Goal: Task Accomplishment & Management: Use online tool/utility

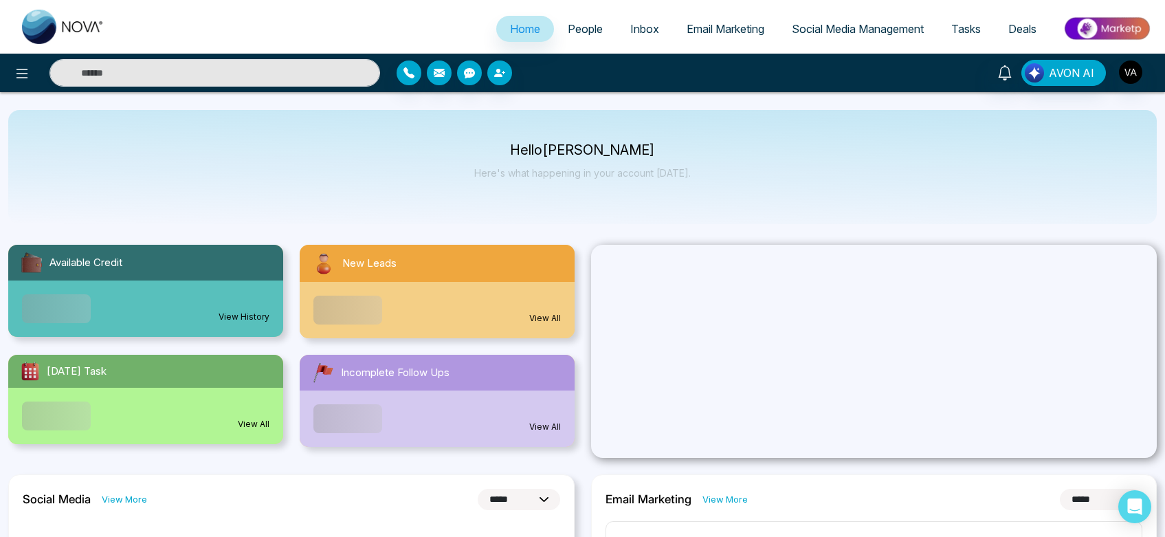
select select "*"
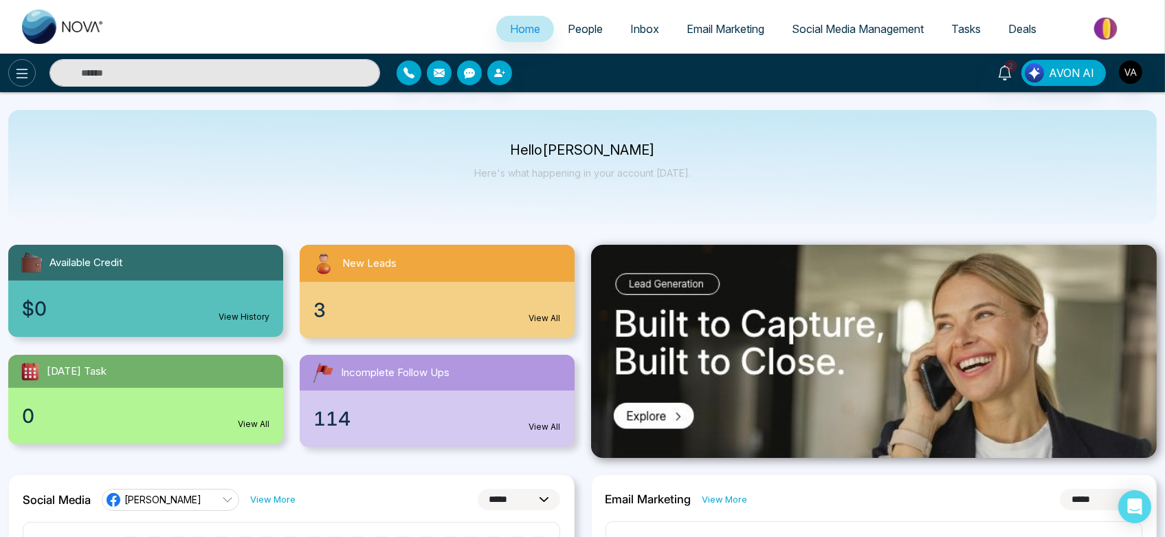
click at [17, 70] on icon at bounding box center [22, 73] width 17 height 17
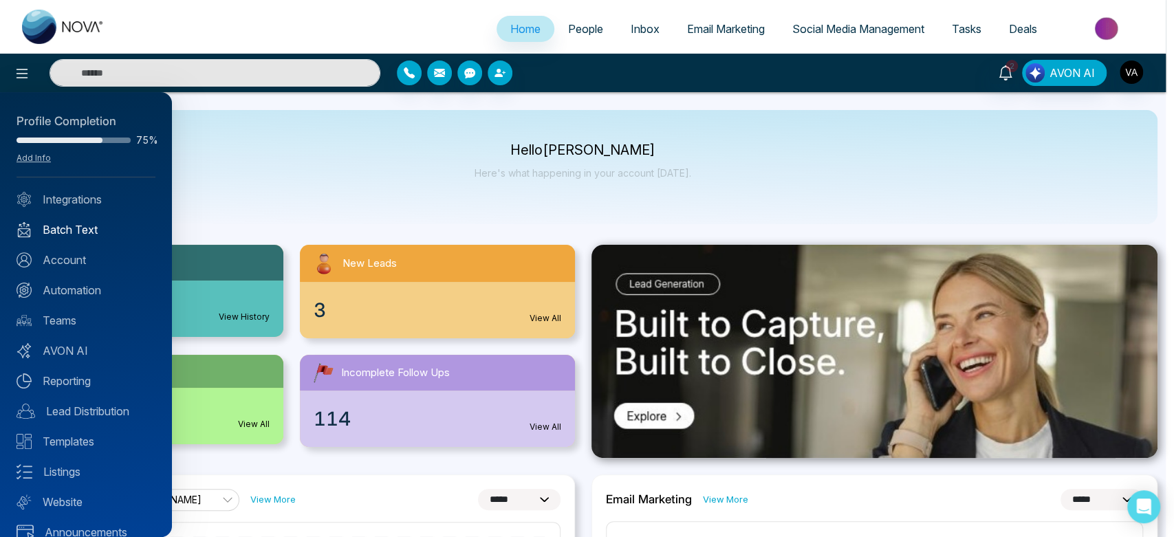
click at [103, 230] on link "Batch Text" at bounding box center [86, 229] width 139 height 17
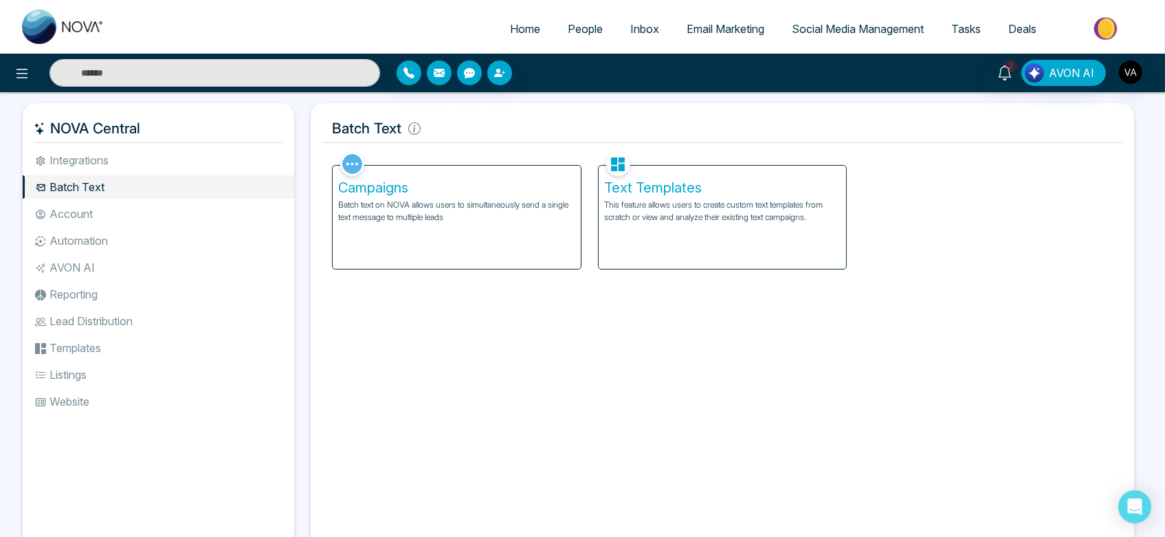
click at [660, 247] on div "Text Templates This feature allows users to create custom text templates from s…" at bounding box center [723, 217] width 248 height 103
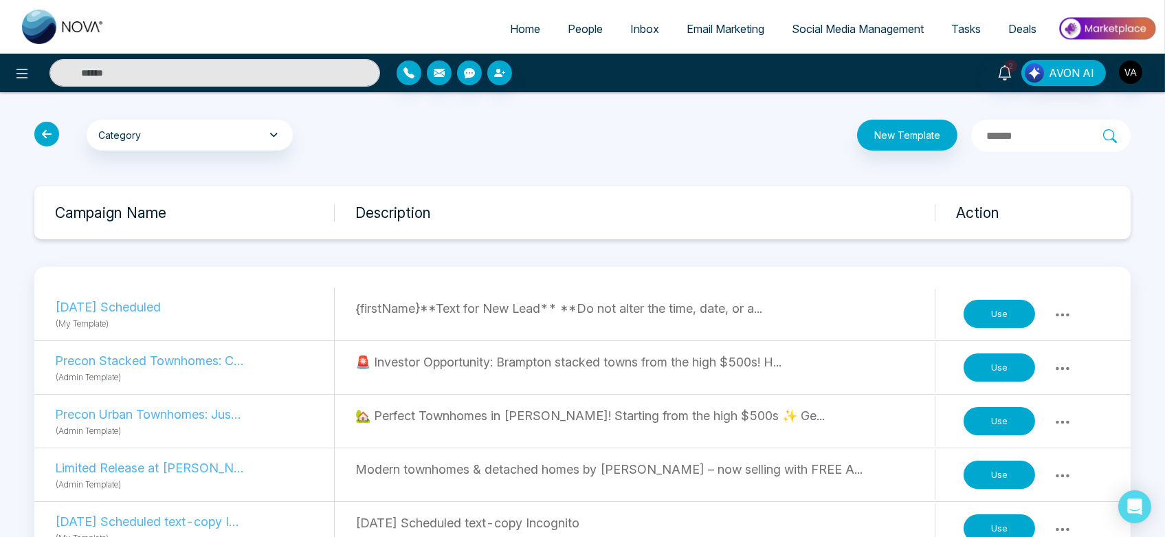
click at [52, 133] on icon at bounding box center [46, 134] width 25 height 25
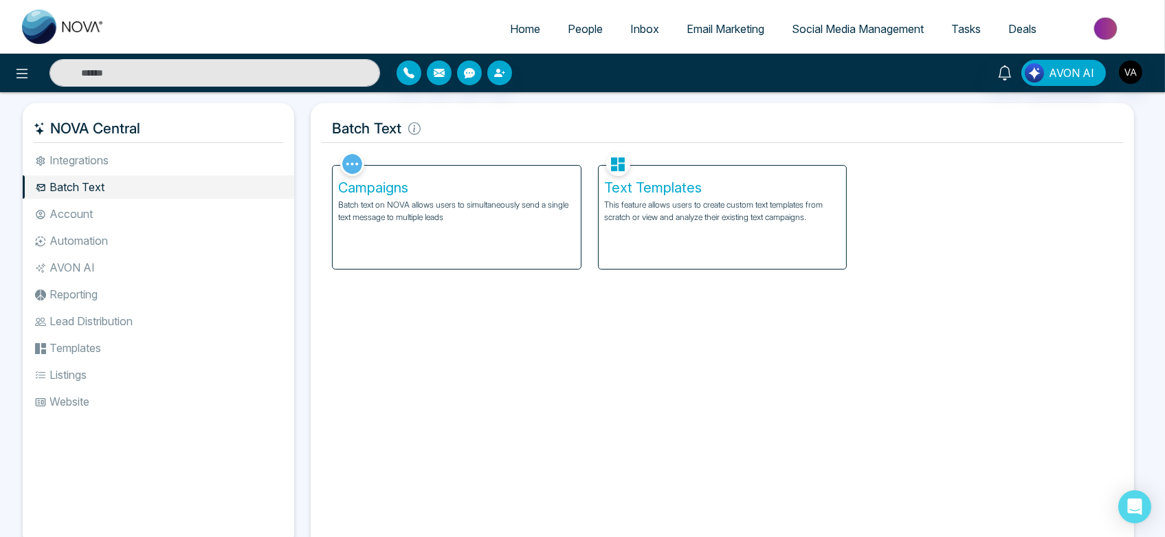
click at [430, 234] on div "Campaigns Batch text on NOVA allows users to simultaneously send a single text …" at bounding box center [457, 217] width 248 height 103
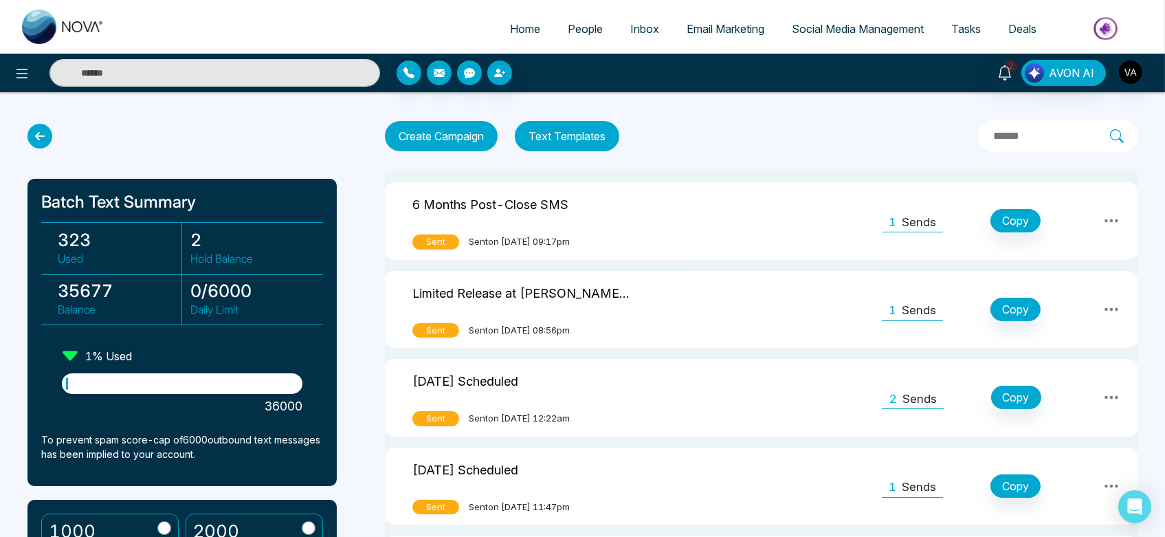
click at [569, 122] on button "Text Templates" at bounding box center [567, 136] width 105 height 30
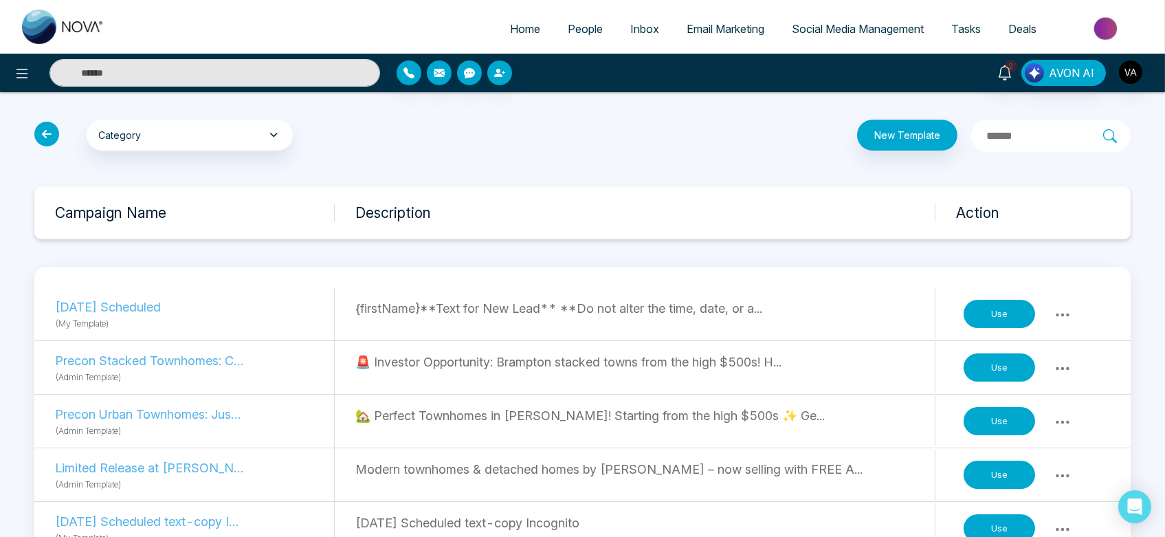
click at [990, 371] on button "Use" at bounding box center [1000, 367] width 72 height 29
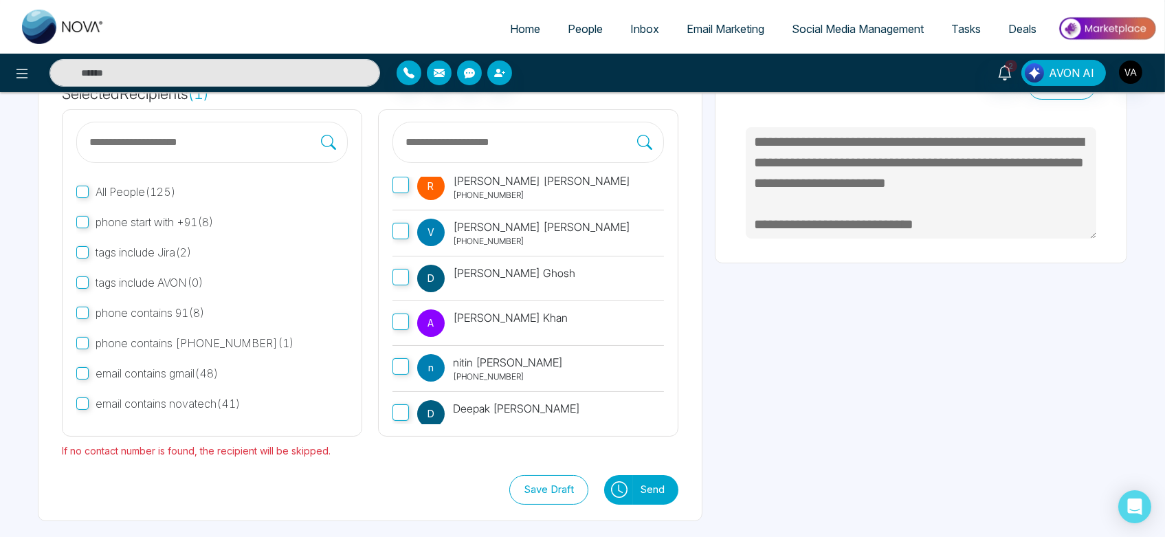
scroll to position [129, 0]
click at [660, 487] on button "Send" at bounding box center [655, 491] width 45 height 30
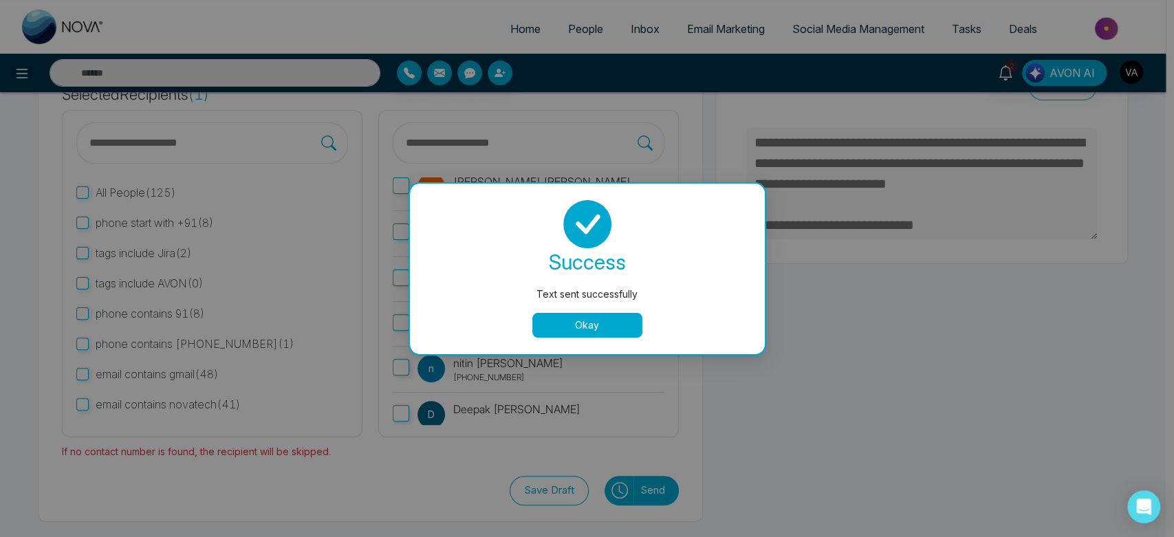
click at [600, 334] on button "Okay" at bounding box center [587, 325] width 110 height 25
type textarea "**********"
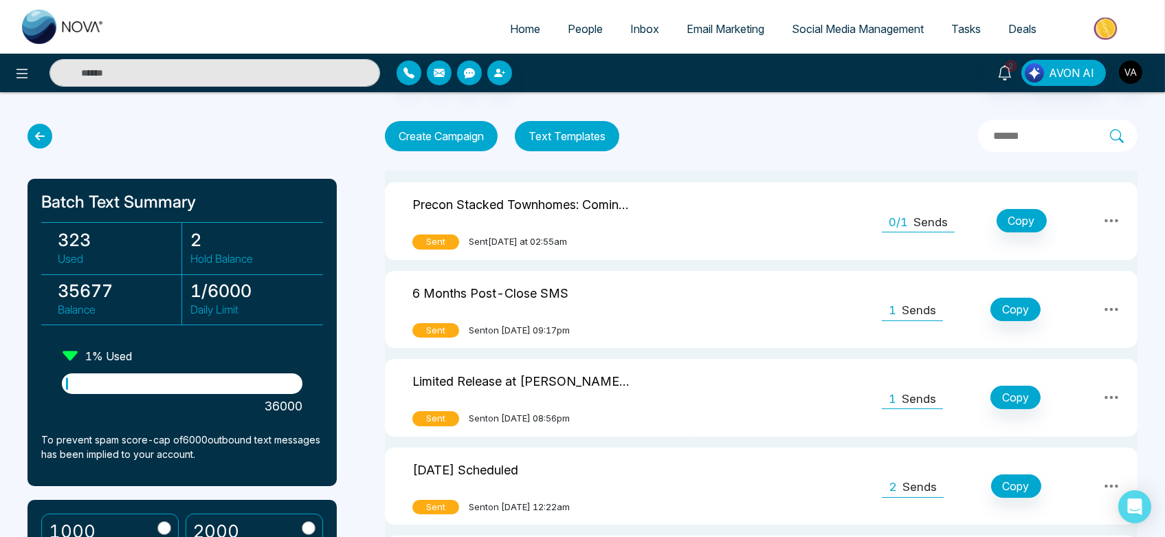
click at [919, 232] on td "0/1 Sends Copy" at bounding box center [1003, 221] width 270 height 78
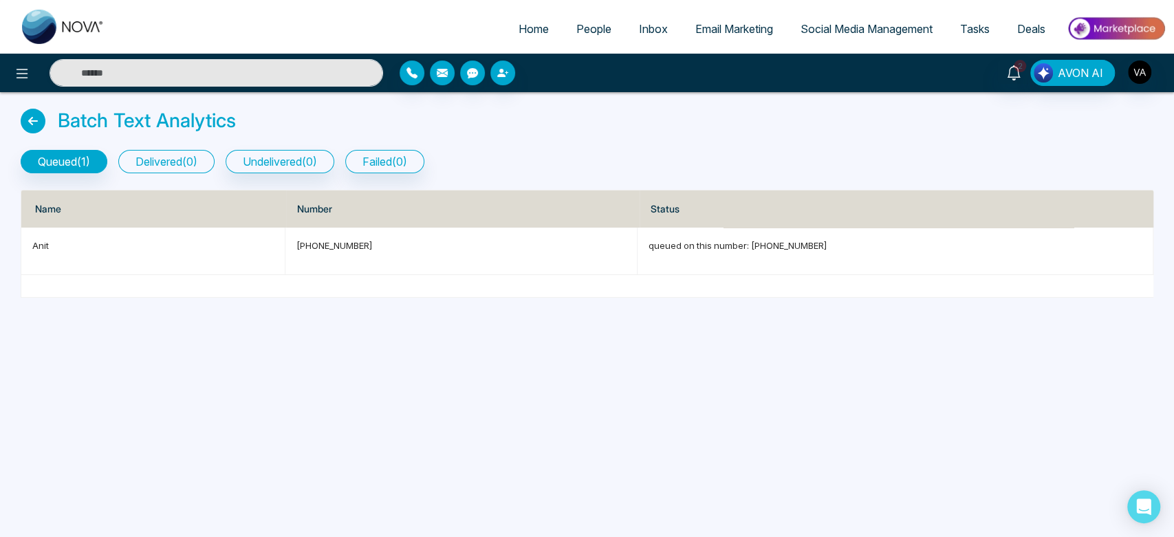
click at [161, 160] on button "delivered ( 0 )" at bounding box center [166, 161] width 96 height 23
click at [28, 119] on icon at bounding box center [33, 121] width 25 height 25
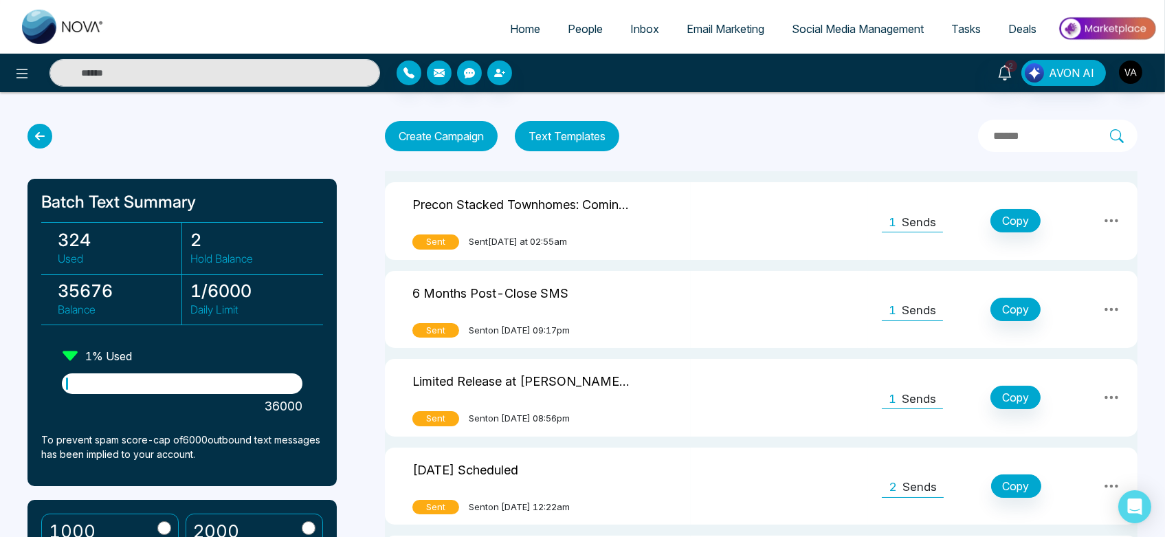
click at [572, 135] on button "Text Templates" at bounding box center [567, 136] width 105 height 30
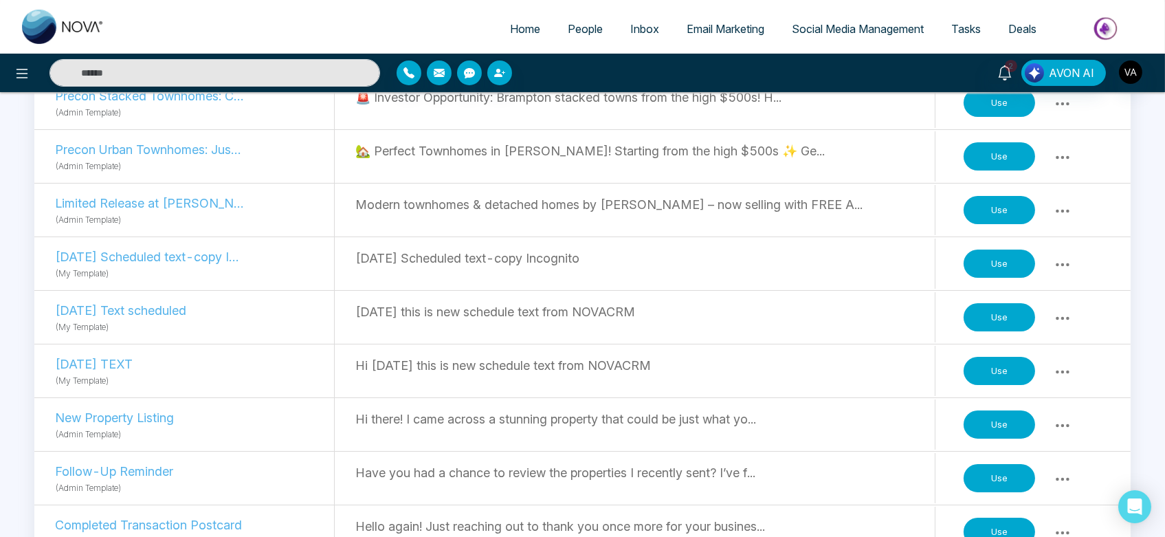
scroll to position [283, 0]
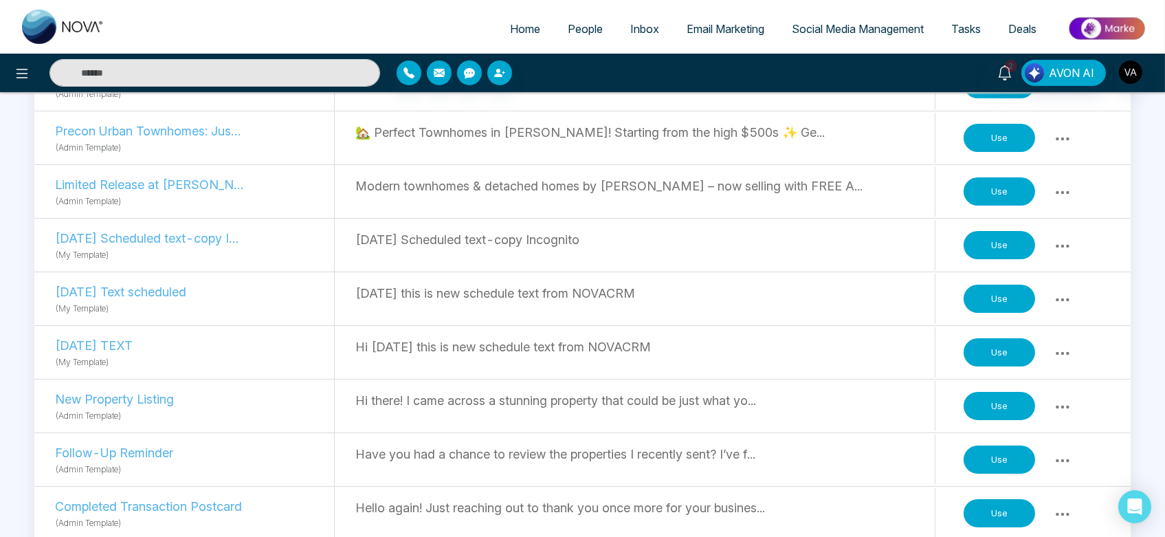
click at [996, 340] on button "Use" at bounding box center [1000, 352] width 72 height 29
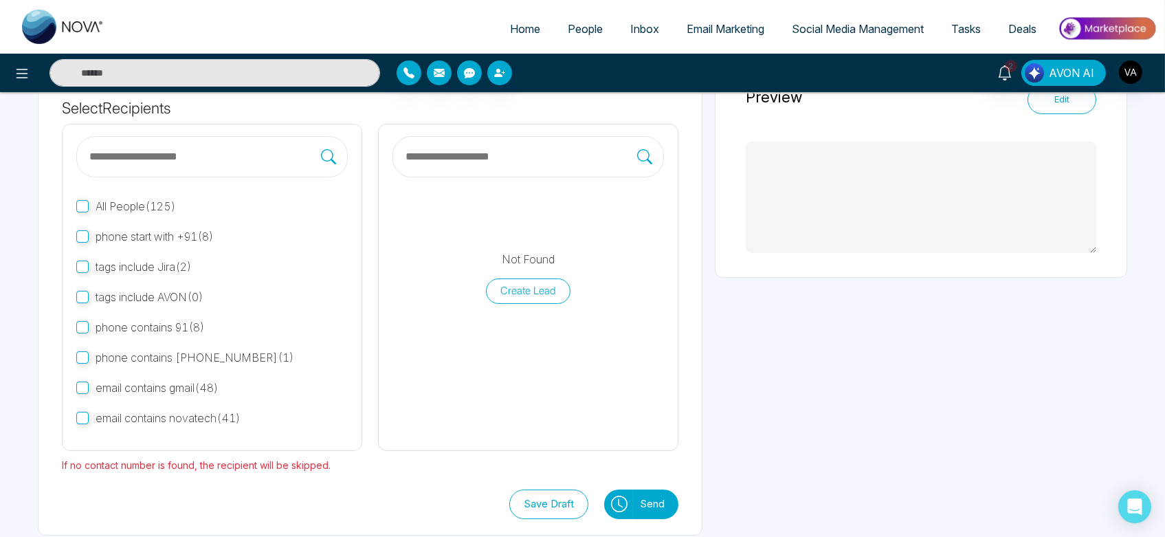
scroll to position [121, 0]
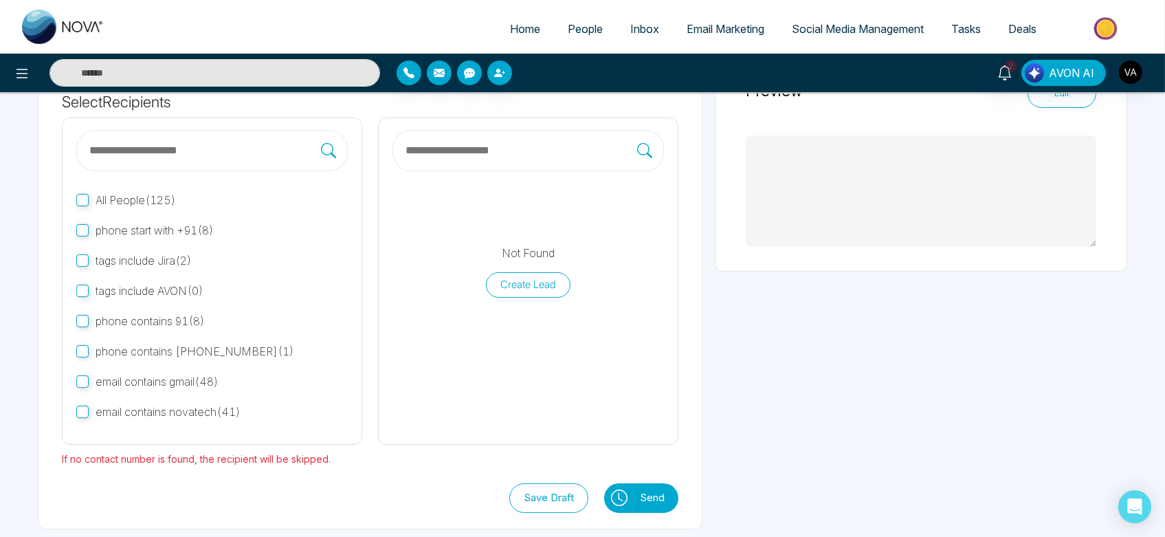
type textarea "**********"
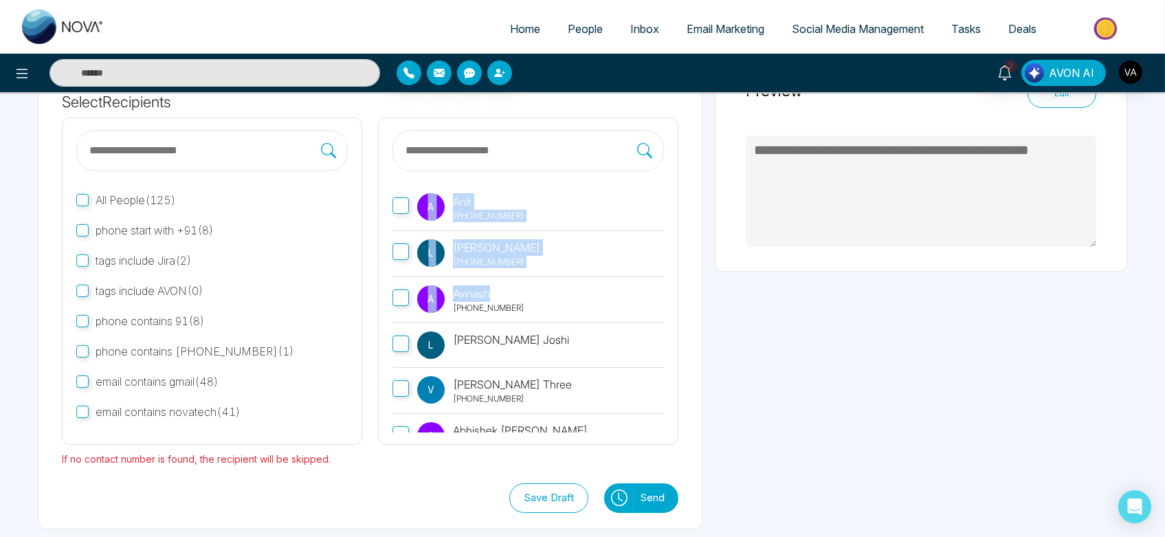
drag, startPoint x: 407, startPoint y: 195, endPoint x: 535, endPoint y: 336, distance: 189.8
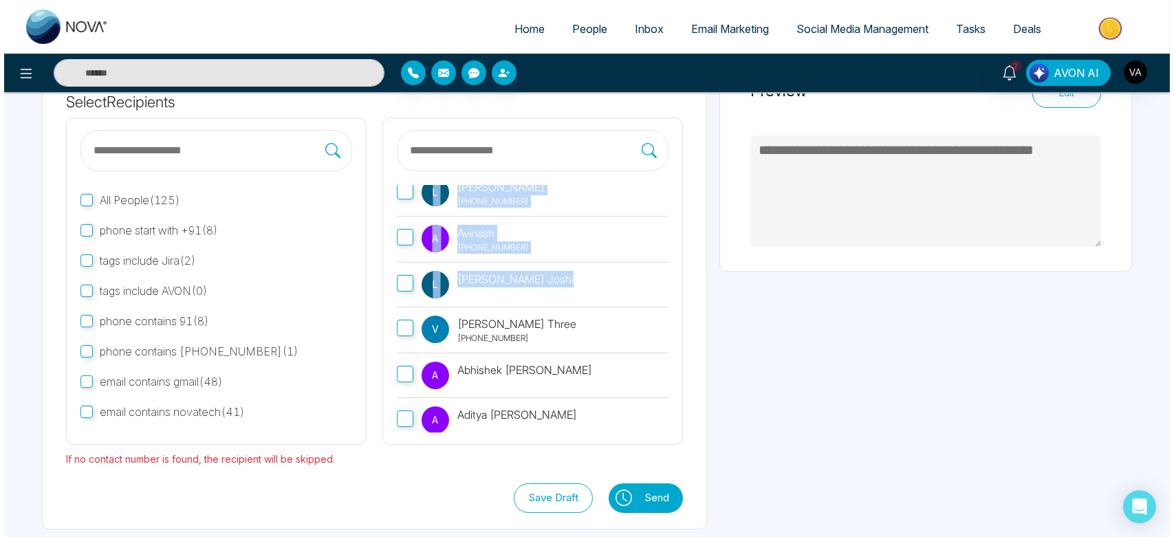
scroll to position [0, 0]
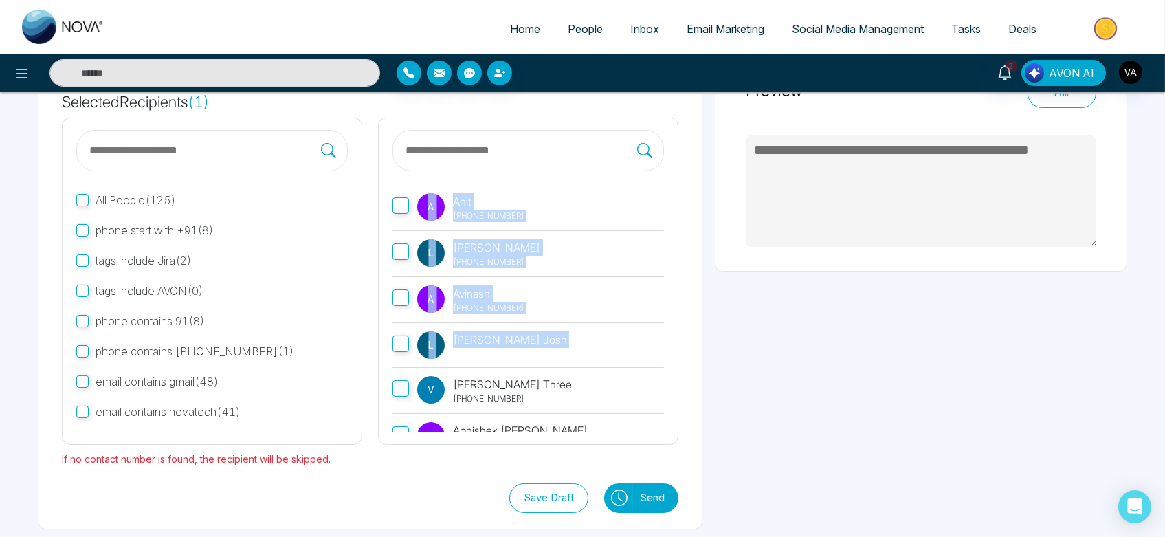
click at [620, 496] on icon at bounding box center [619, 498] width 17 height 17
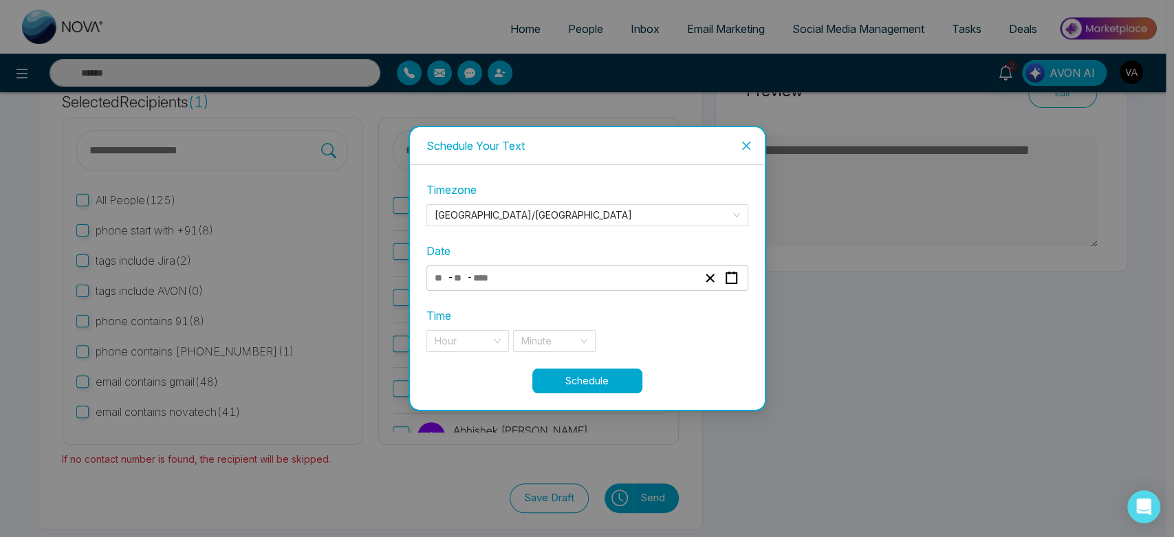
click at [601, 282] on div "- -" at bounding box center [565, 278] width 267 height 19
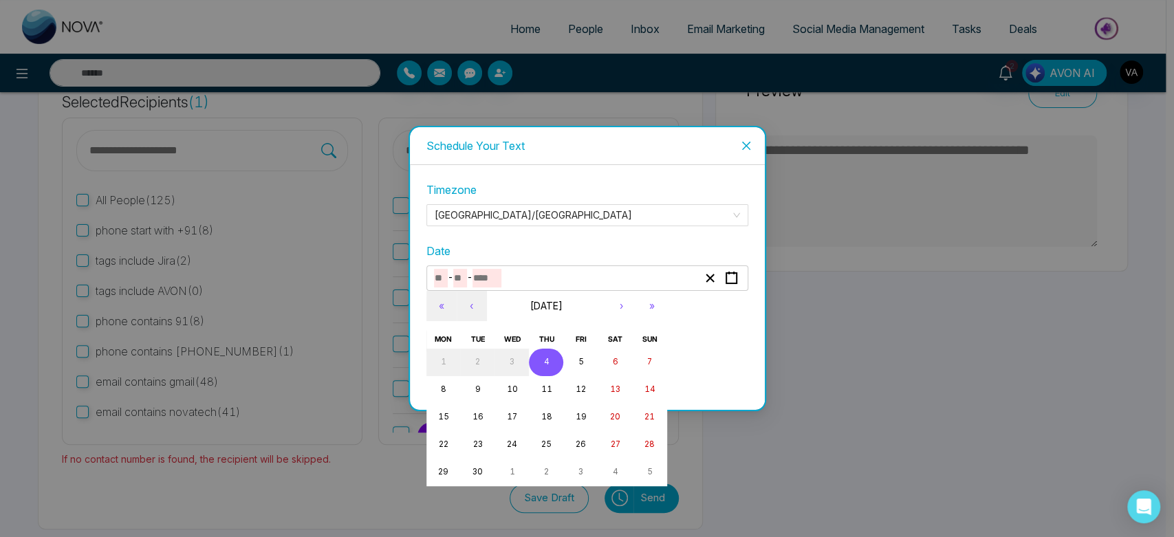
click at [548, 360] on abbr "4" at bounding box center [546, 362] width 6 height 10
type input "*"
type input "****"
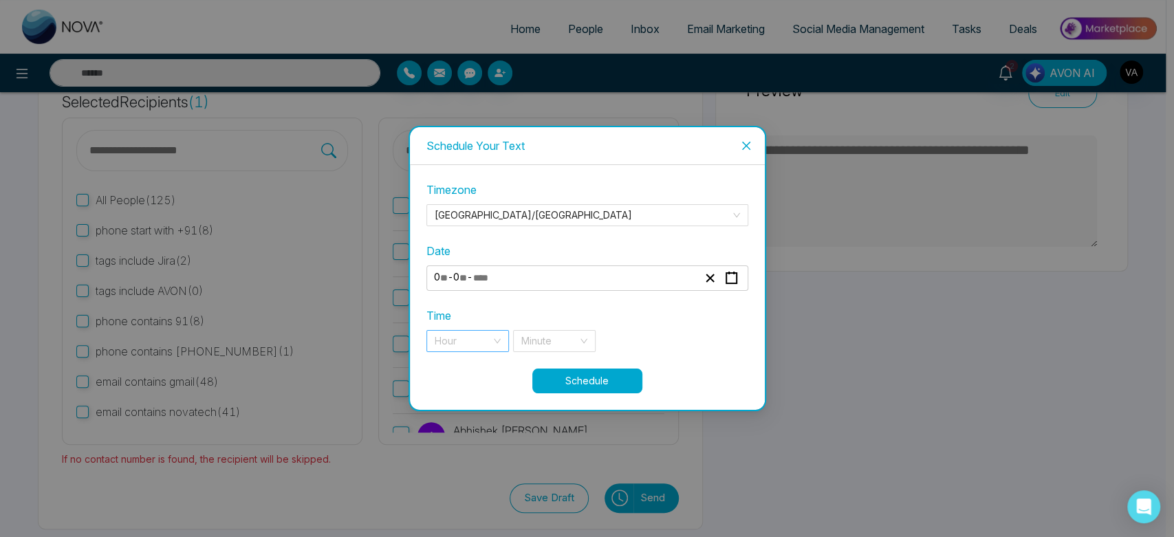
click at [473, 340] on input "search" at bounding box center [463, 341] width 56 height 21
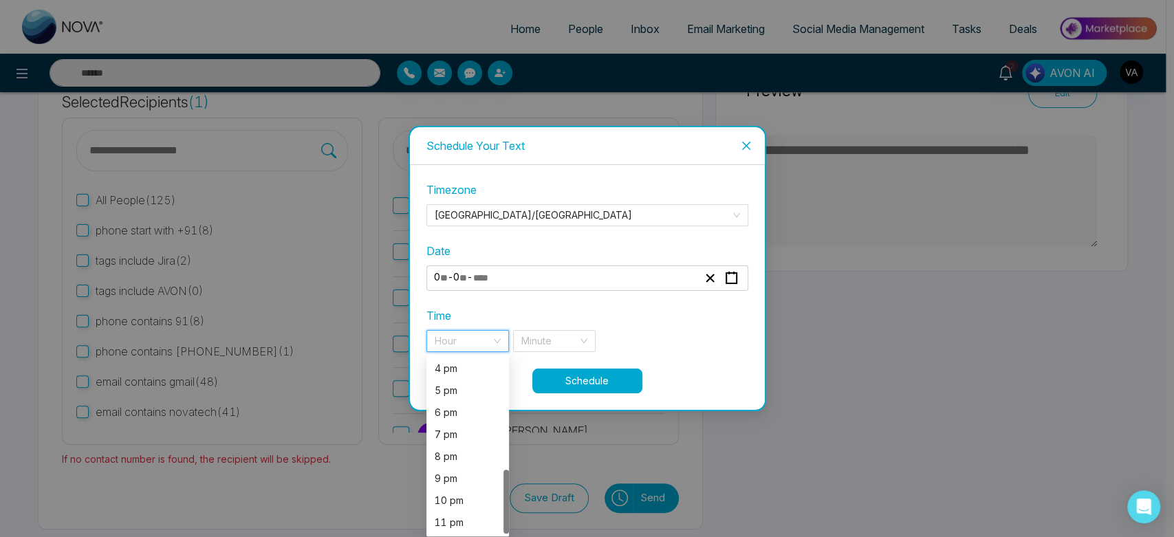
scroll to position [308, 0]
click at [457, 431] on div "7 pm" at bounding box center [468, 434] width 66 height 15
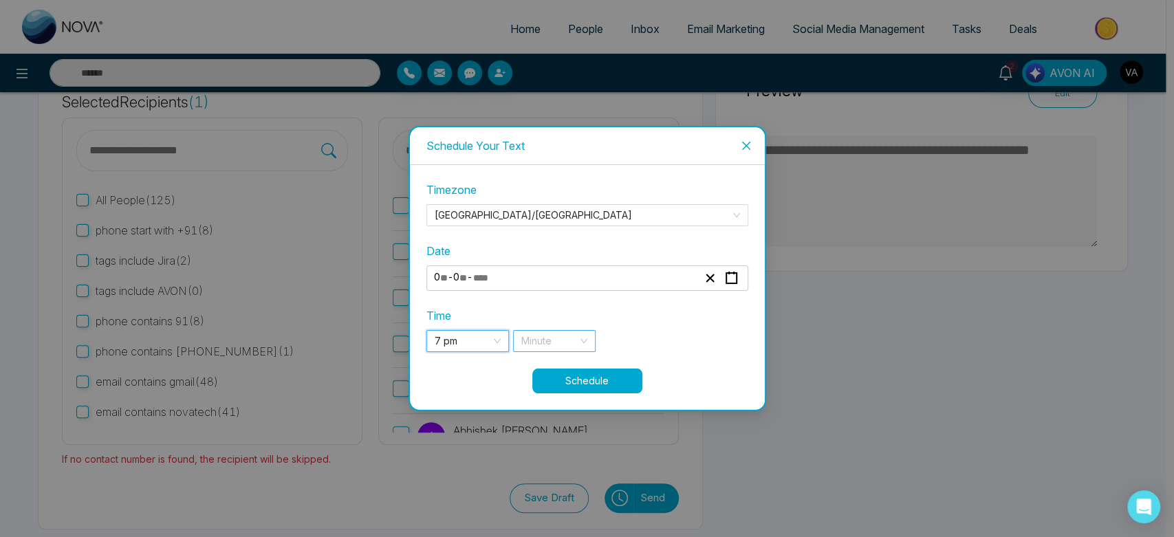
click at [556, 340] on input "search" at bounding box center [549, 341] width 56 height 21
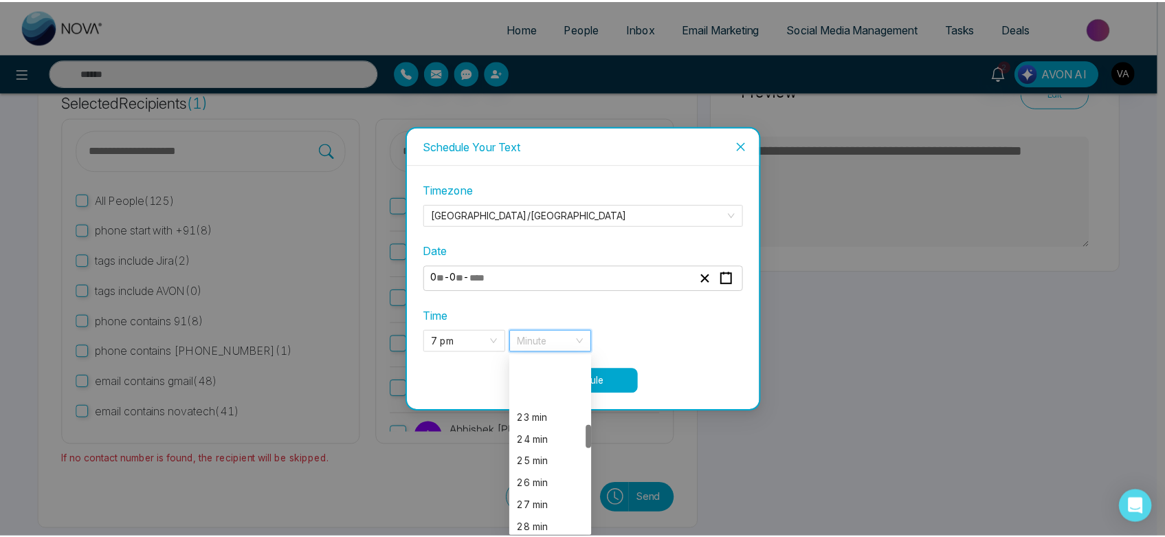
scroll to position [589, 0]
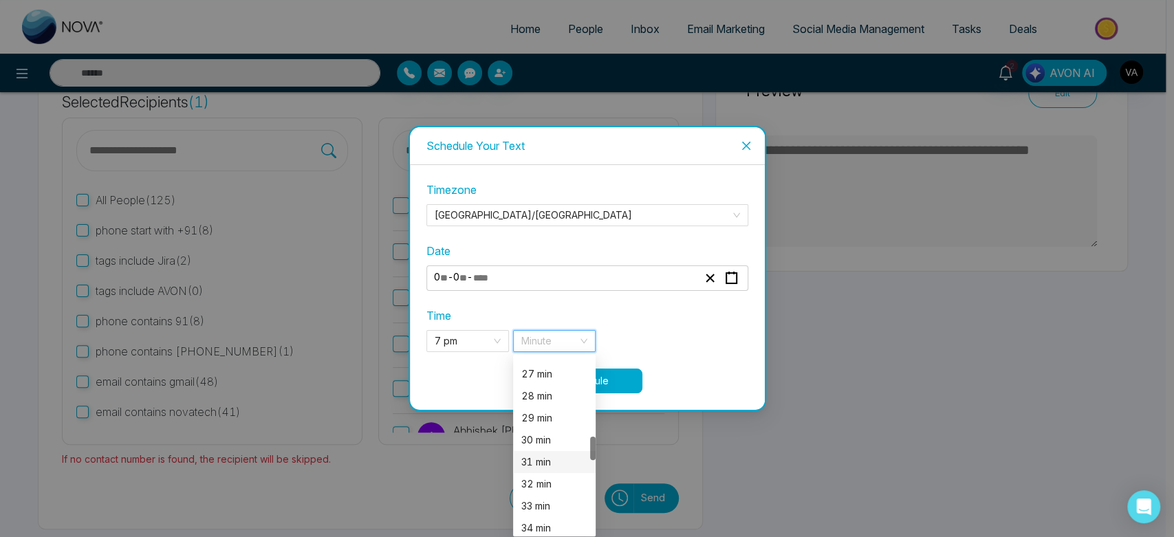
click at [545, 464] on div "31 min" at bounding box center [554, 461] width 66 height 15
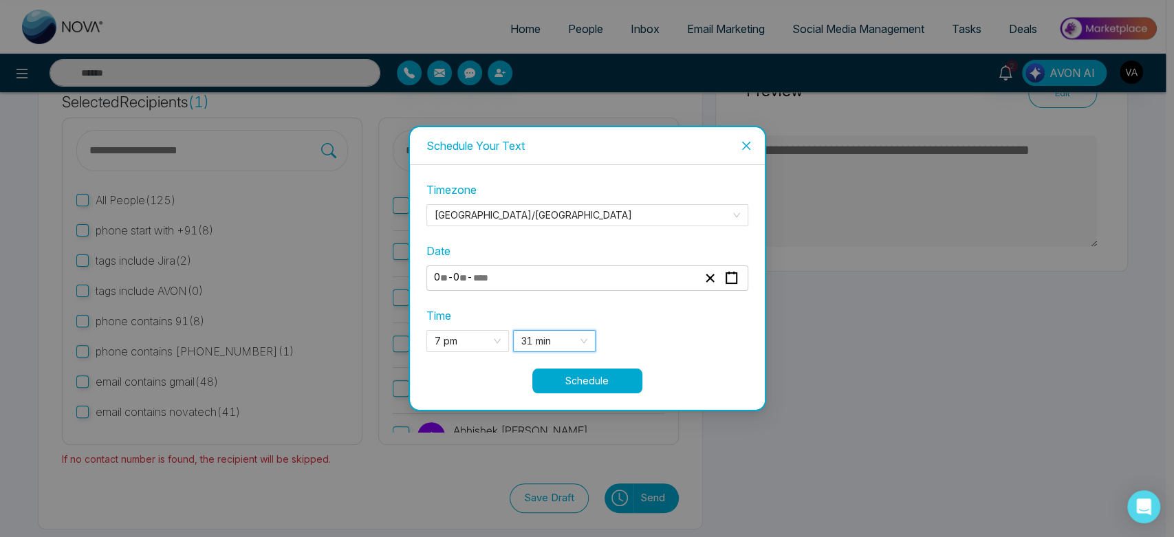
click at [604, 393] on div "**********" at bounding box center [587, 287] width 355 height 245
click at [605, 376] on button "Schedule" at bounding box center [587, 381] width 110 height 25
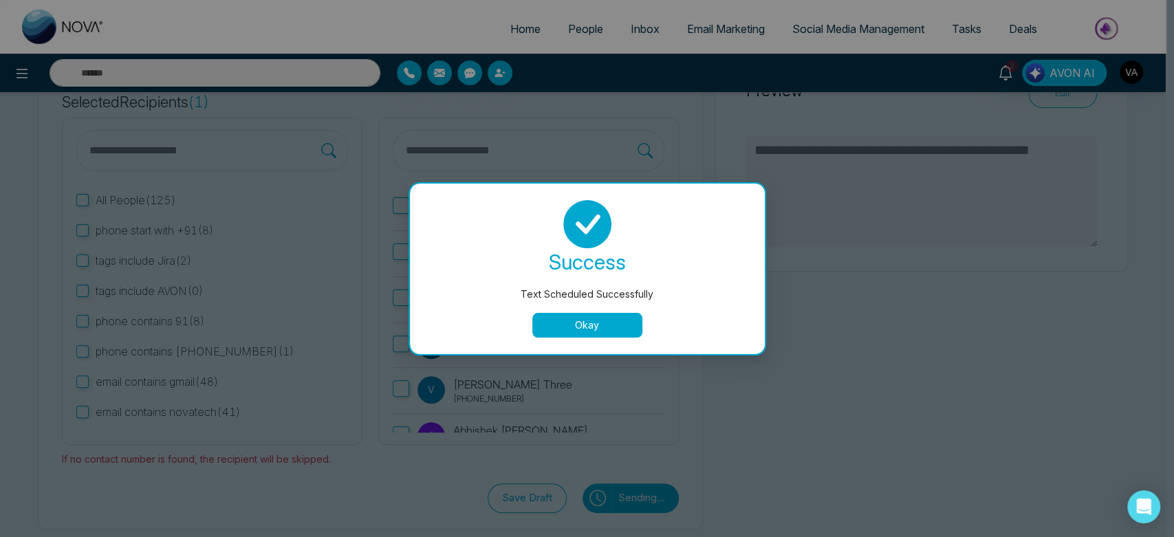
click at [588, 328] on button "Okay" at bounding box center [587, 325] width 110 height 25
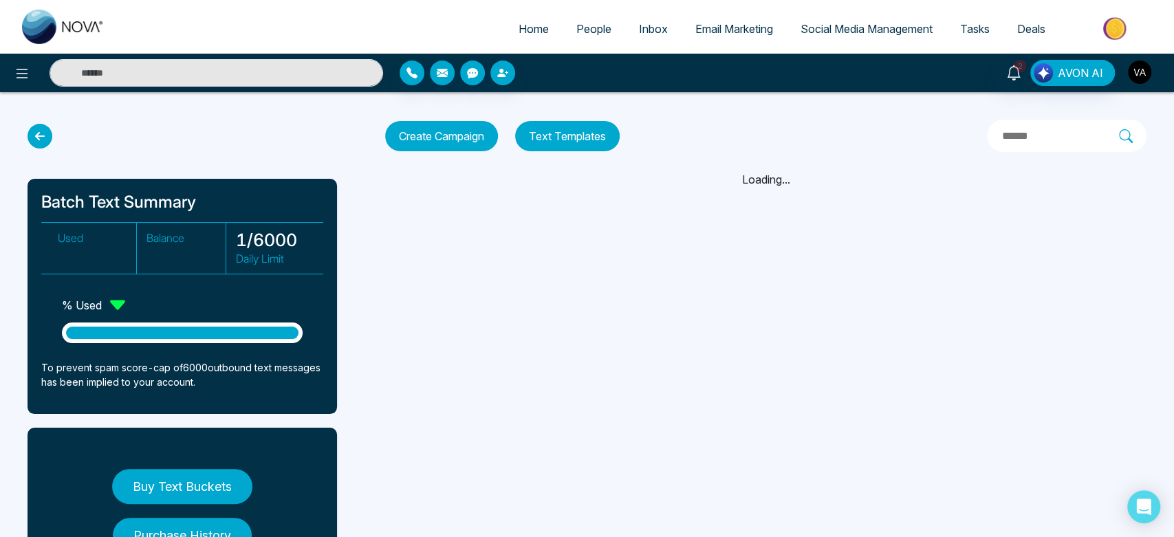
click at [1147, 74] on div "2 AVON AI" at bounding box center [929, 73] width 472 height 26
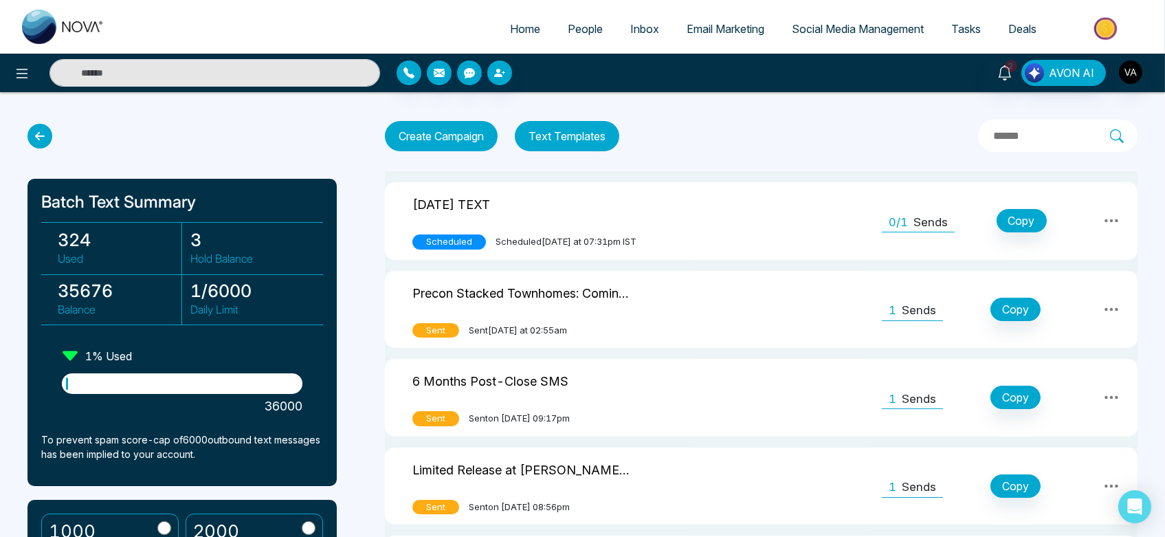
click at [734, 34] on span "Email Marketing" at bounding box center [726, 29] width 78 height 14
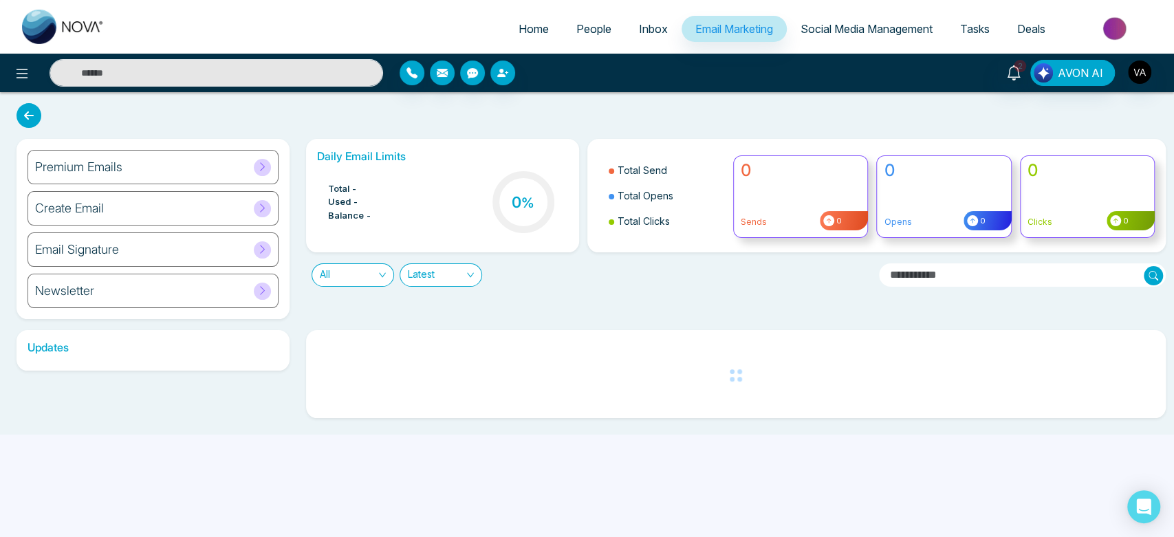
click at [144, 158] on div "Premium Emails" at bounding box center [153, 167] width 251 height 34
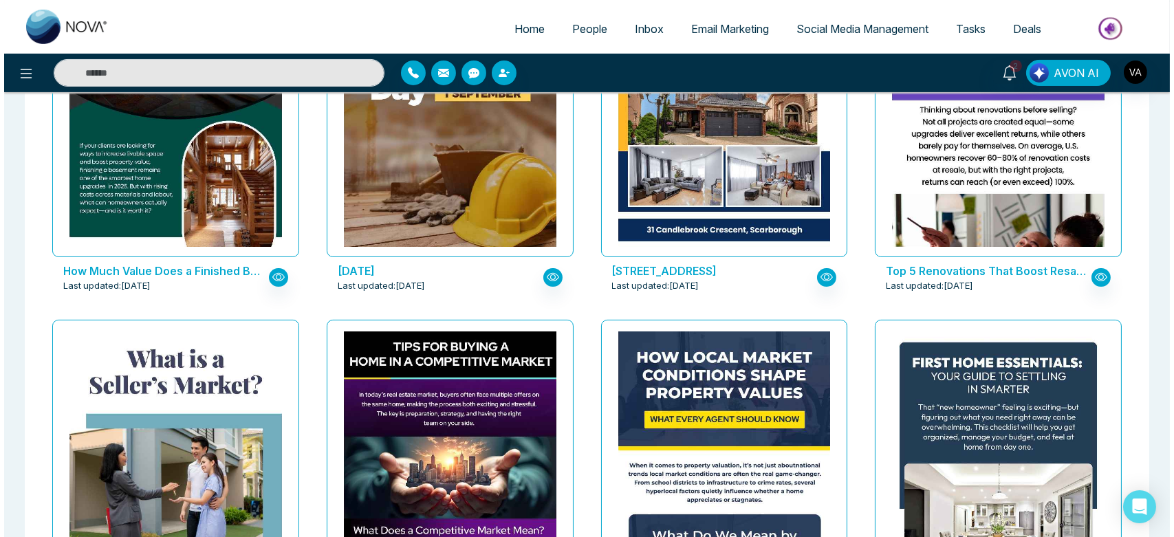
scroll to position [540, 0]
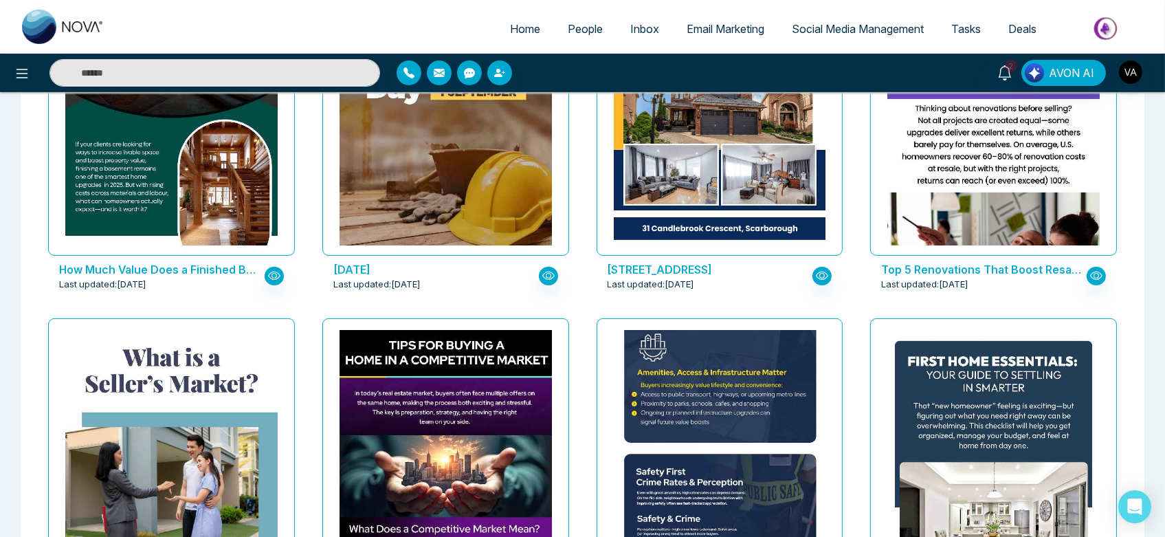
click at [639, 401] on img at bounding box center [719, 204] width 425 height 718
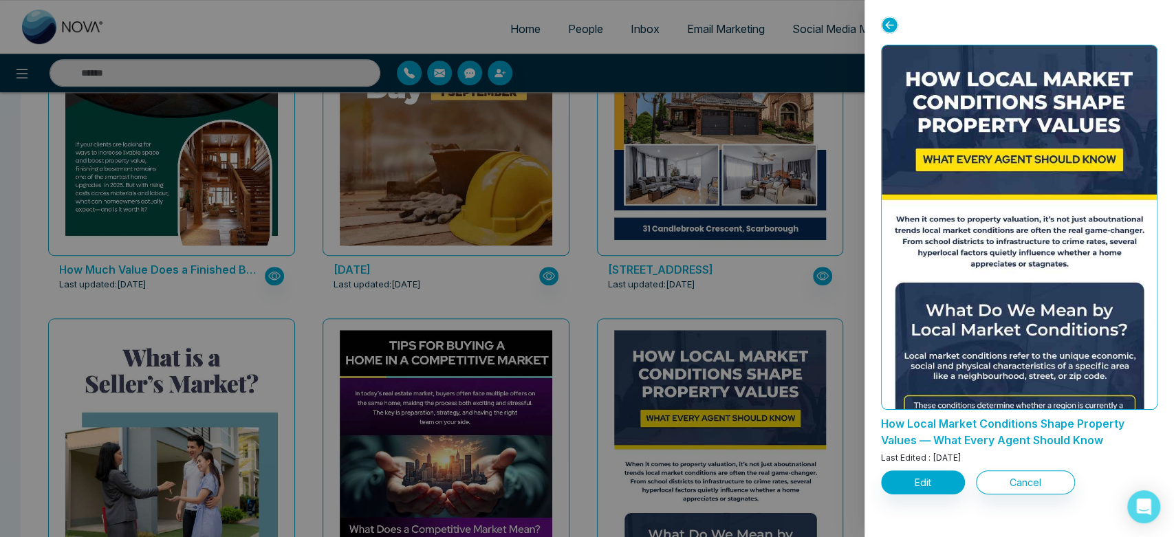
click at [454, 414] on div at bounding box center [587, 268] width 1174 height 537
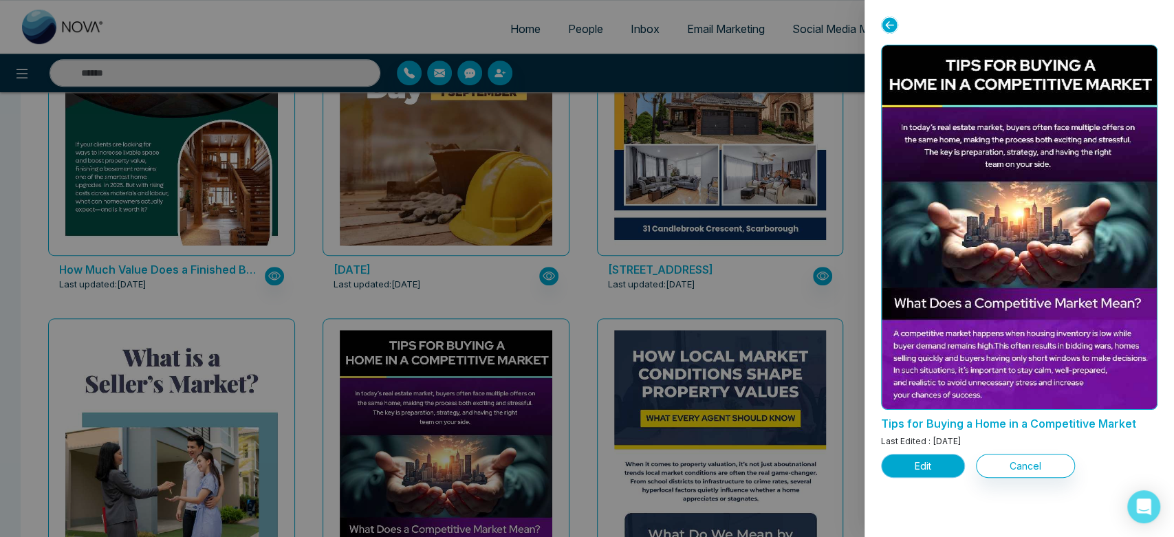
click at [920, 459] on button "Edit" at bounding box center [923, 466] width 84 height 24
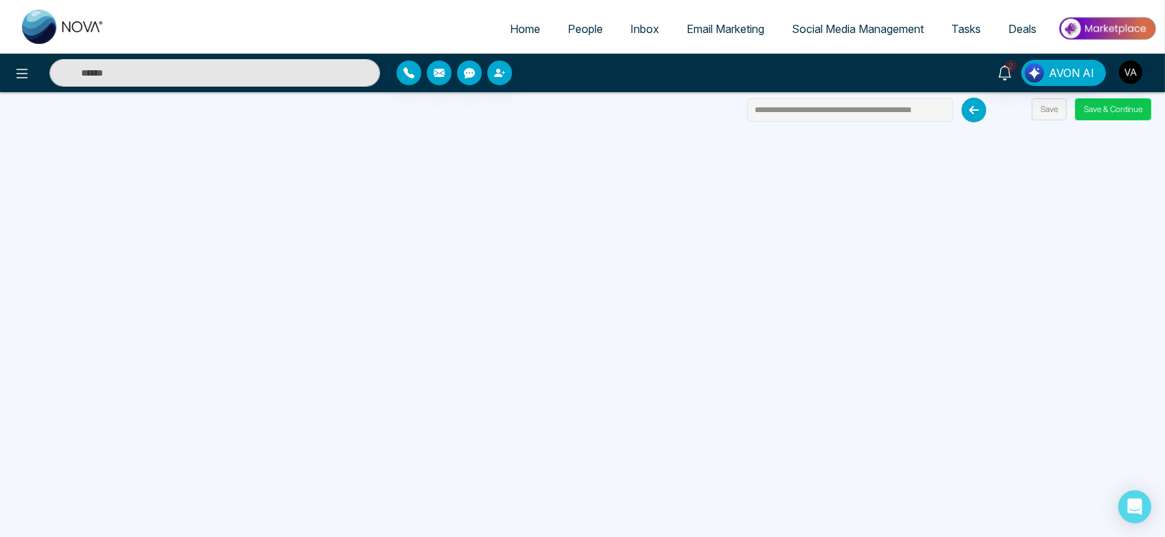
click at [1119, 111] on button "Save & Continue" at bounding box center [1113, 109] width 76 height 22
click at [1106, 109] on button "Save & Continue" at bounding box center [1113, 109] width 76 height 22
click at [1100, 105] on button "Save & Continue" at bounding box center [1113, 109] width 76 height 22
click at [1114, 109] on button "Save & Continue" at bounding box center [1113, 109] width 76 height 22
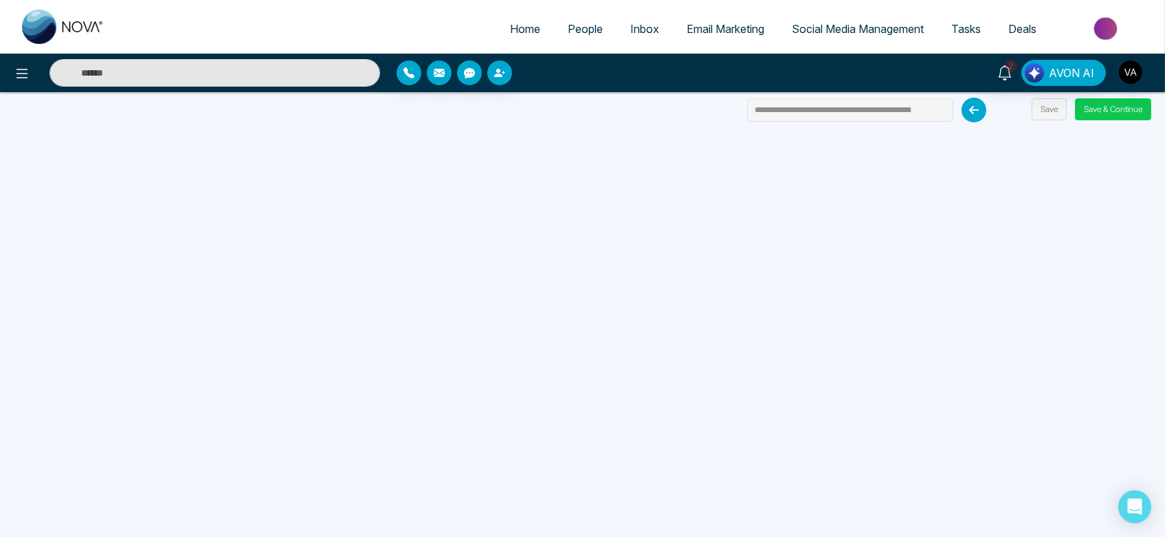
click at [1114, 109] on button "Save & Continue" at bounding box center [1113, 109] width 76 height 22
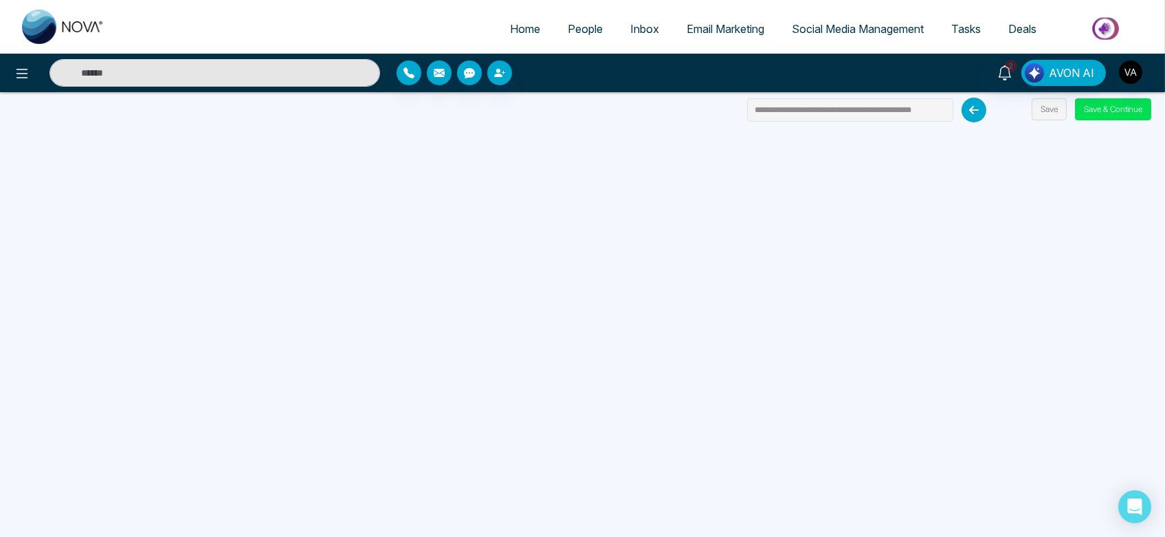
click at [512, 33] on span "Home" at bounding box center [525, 29] width 30 height 14
select select "*"
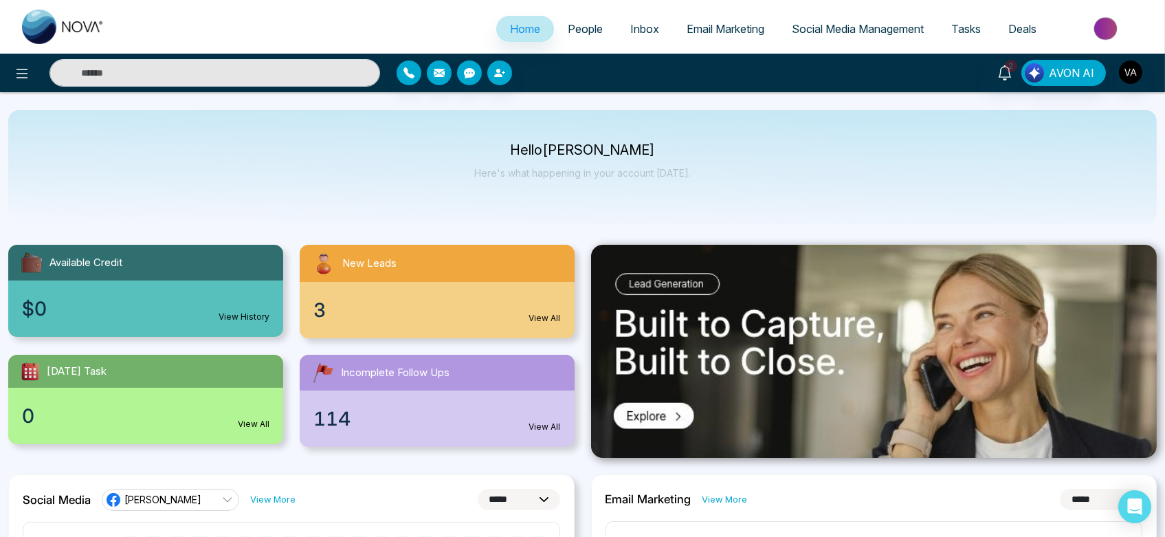
click at [853, 23] on span "Social Media Management" at bounding box center [858, 29] width 132 height 14
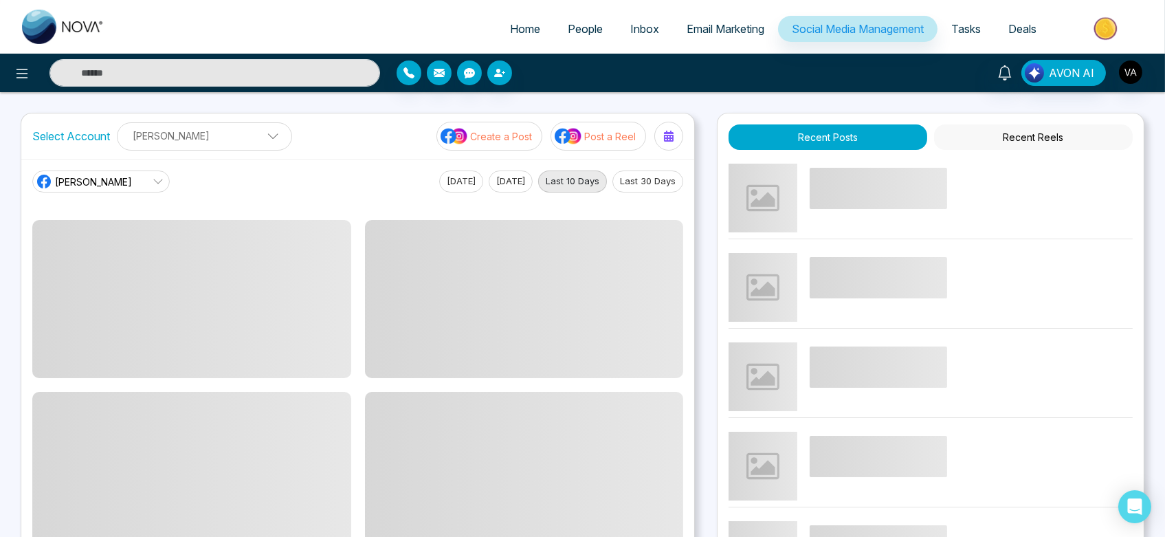
click at [710, 28] on span "Email Marketing" at bounding box center [726, 29] width 78 height 14
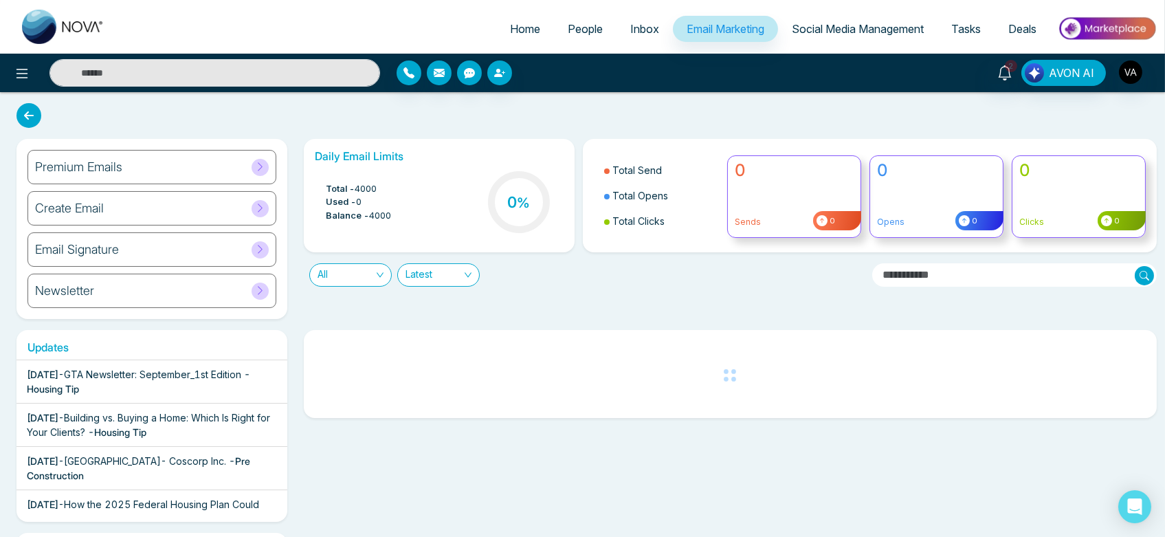
scroll to position [3, 0]
